Goal: Participate in discussion

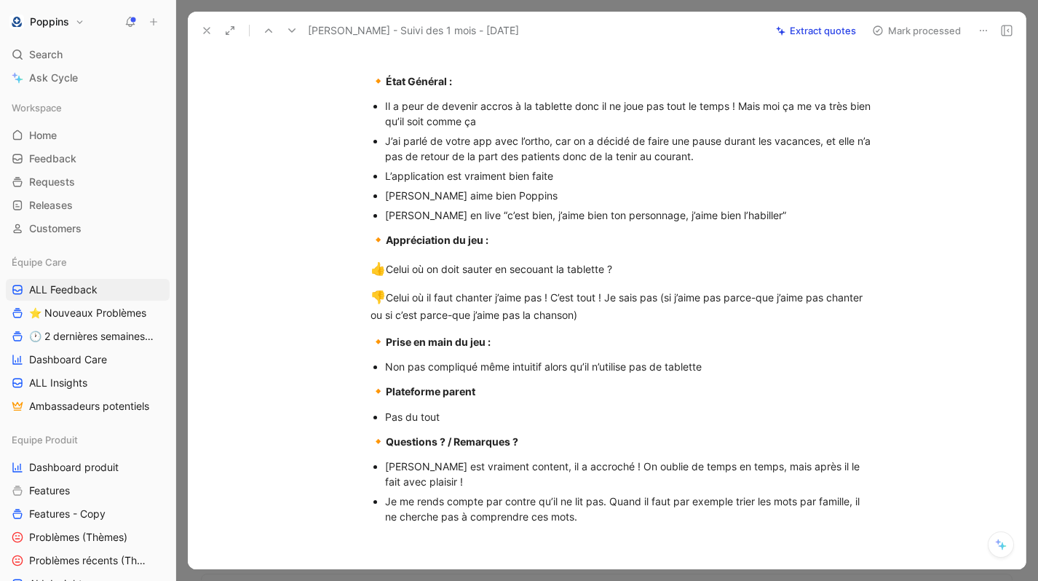
scroll to position [525, 0]
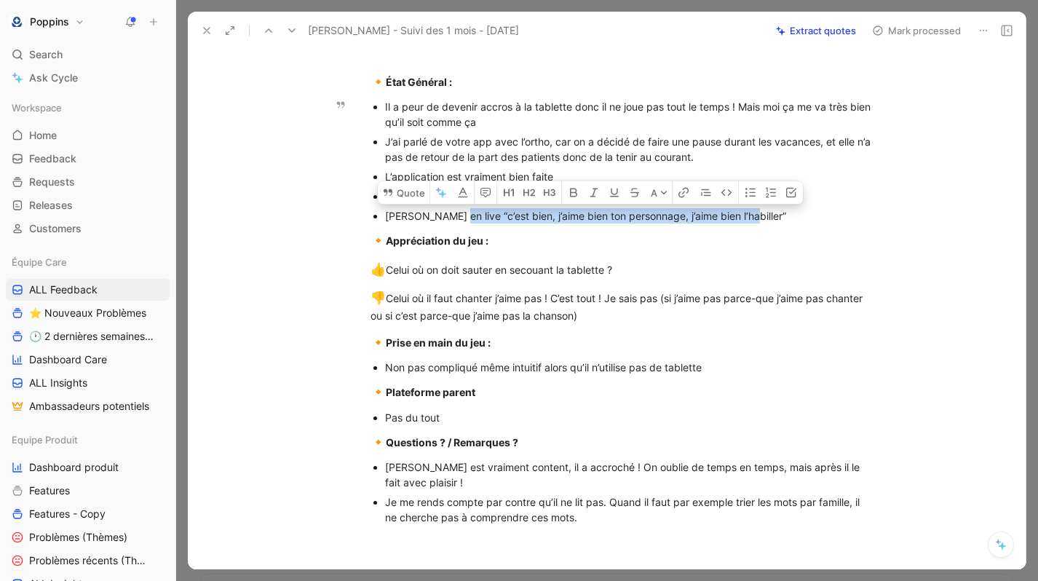
drag, startPoint x: 749, startPoint y: 217, endPoint x: 446, endPoint y: 214, distance: 302.8
click at [446, 214] on div "[PERSON_NAME] en live “c’est bien, j’aime bien ton personnage, j’aime bien l’ha…" at bounding box center [629, 215] width 489 height 15
click at [402, 195] on button "Quote" at bounding box center [404, 192] width 52 height 23
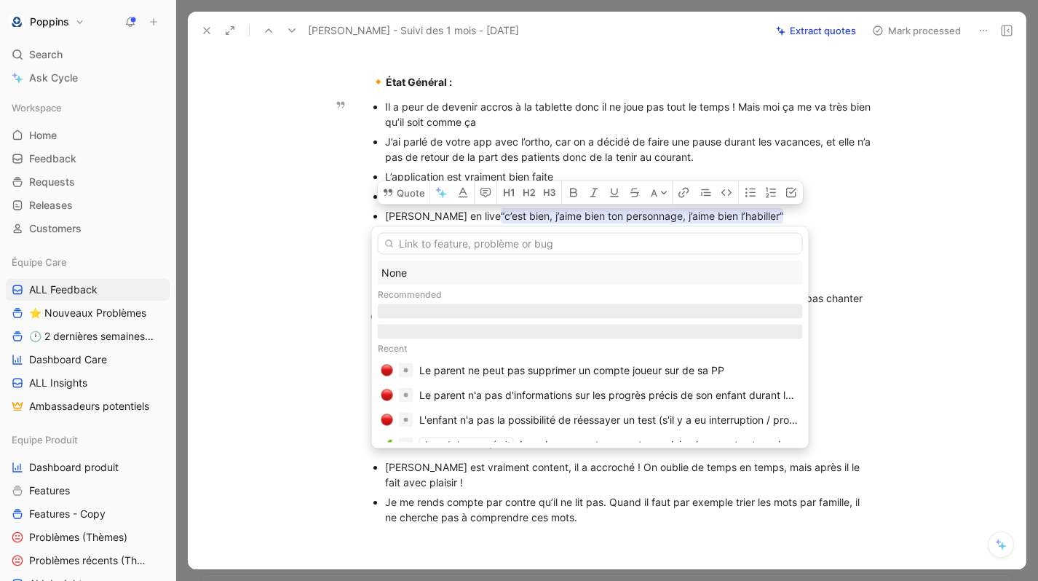
click at [456, 271] on div "None" at bounding box center [590, 272] width 418 height 17
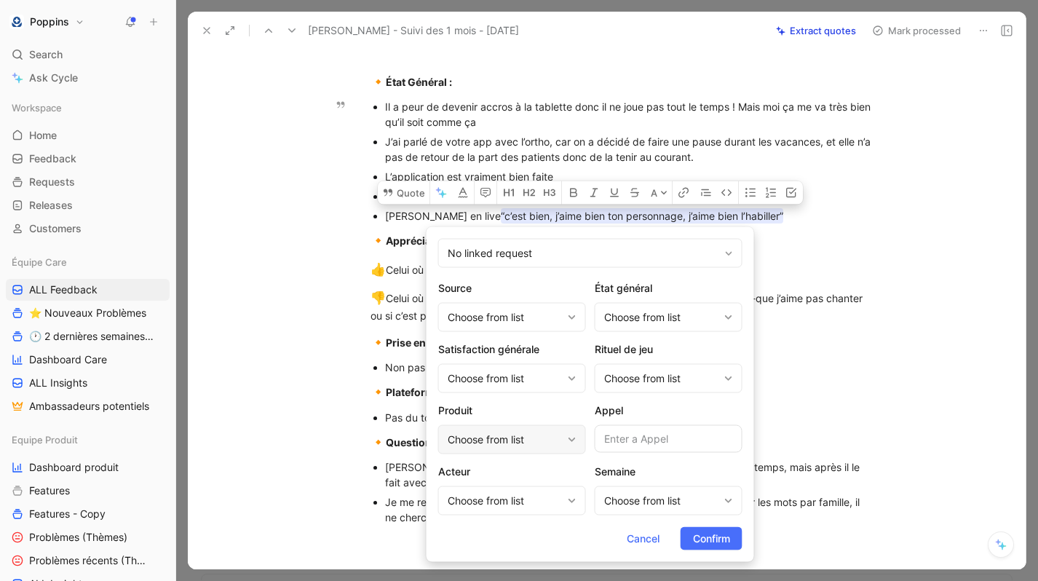
click at [536, 443] on div "Choose from list" at bounding box center [505, 439] width 114 height 17
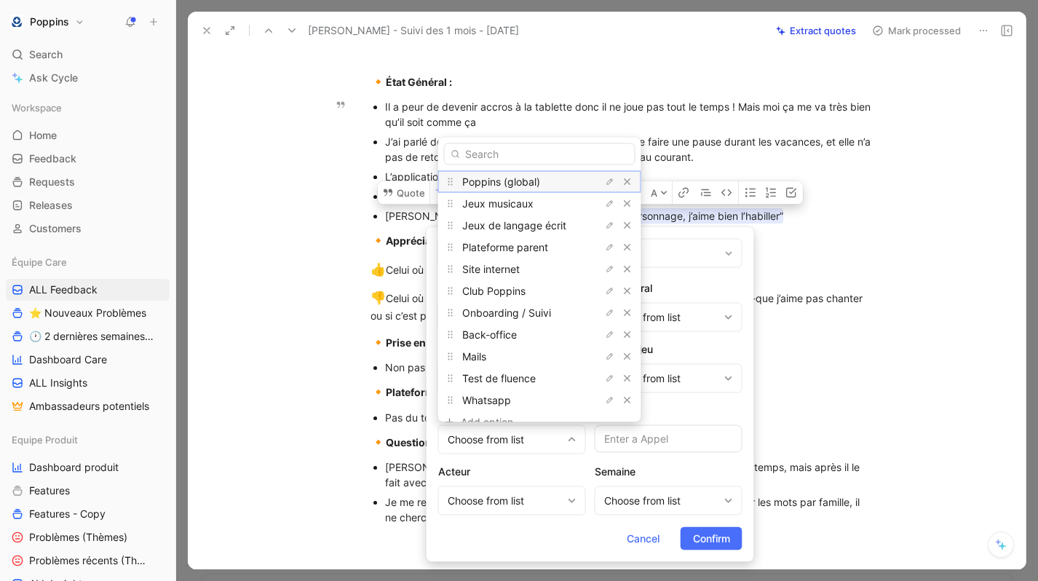
click at [532, 189] on div "Poppins (global)" at bounding box center [516, 180] width 109 height 17
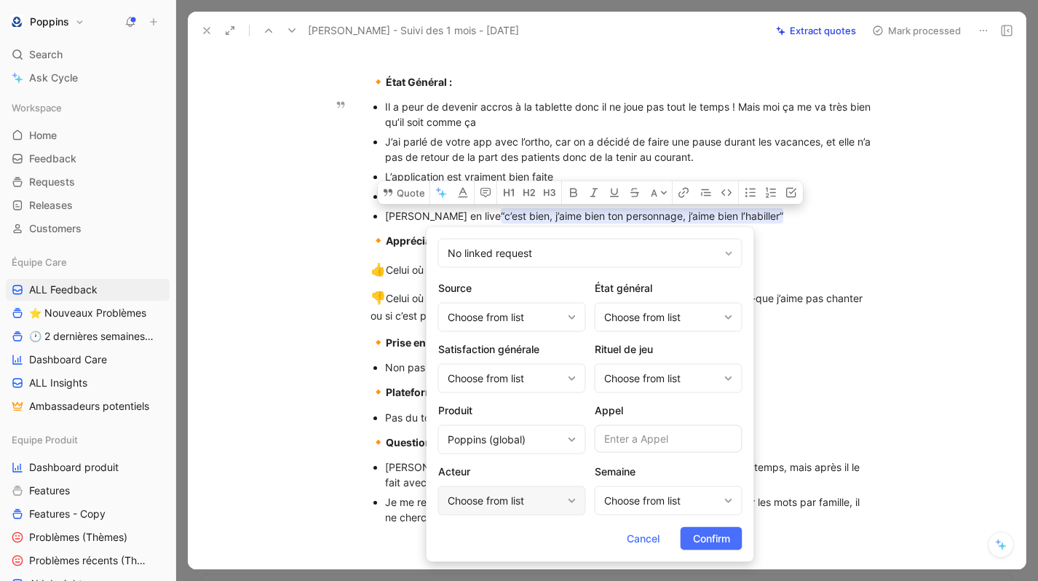
click at [554, 502] on div "Choose from list" at bounding box center [505, 500] width 114 height 17
click at [646, 528] on button "Cancel" at bounding box center [642, 538] width 57 height 23
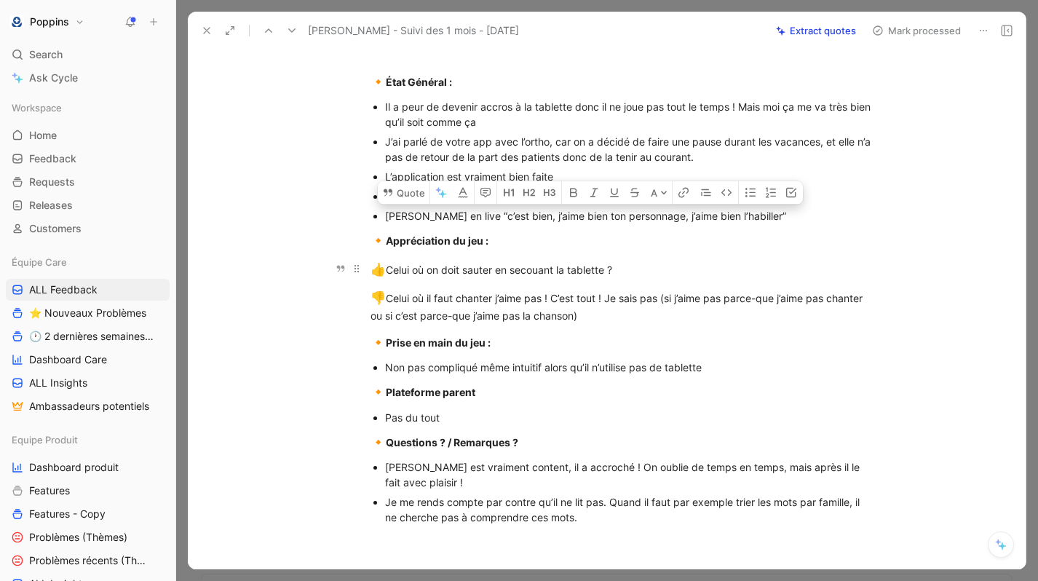
click at [627, 264] on div "👍 Celui où on doit sauter en secouant la tablette ?" at bounding box center [622, 270] width 504 height 19
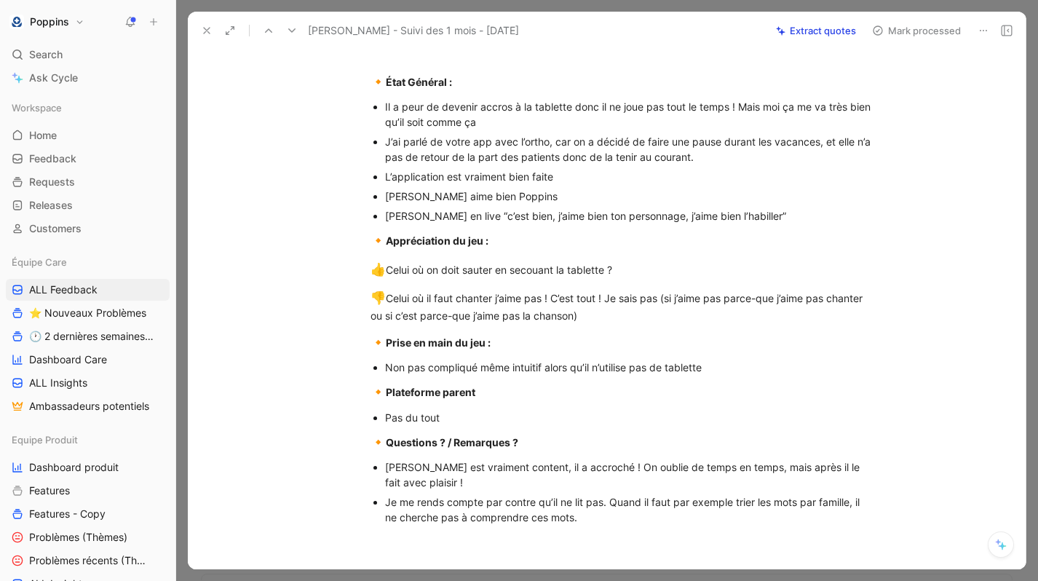
click at [218, 25] on div at bounding box center [226, 30] width 59 height 20
click at [213, 30] on button at bounding box center [207, 30] width 20 height 20
